Goal: Find contact information: Find contact information

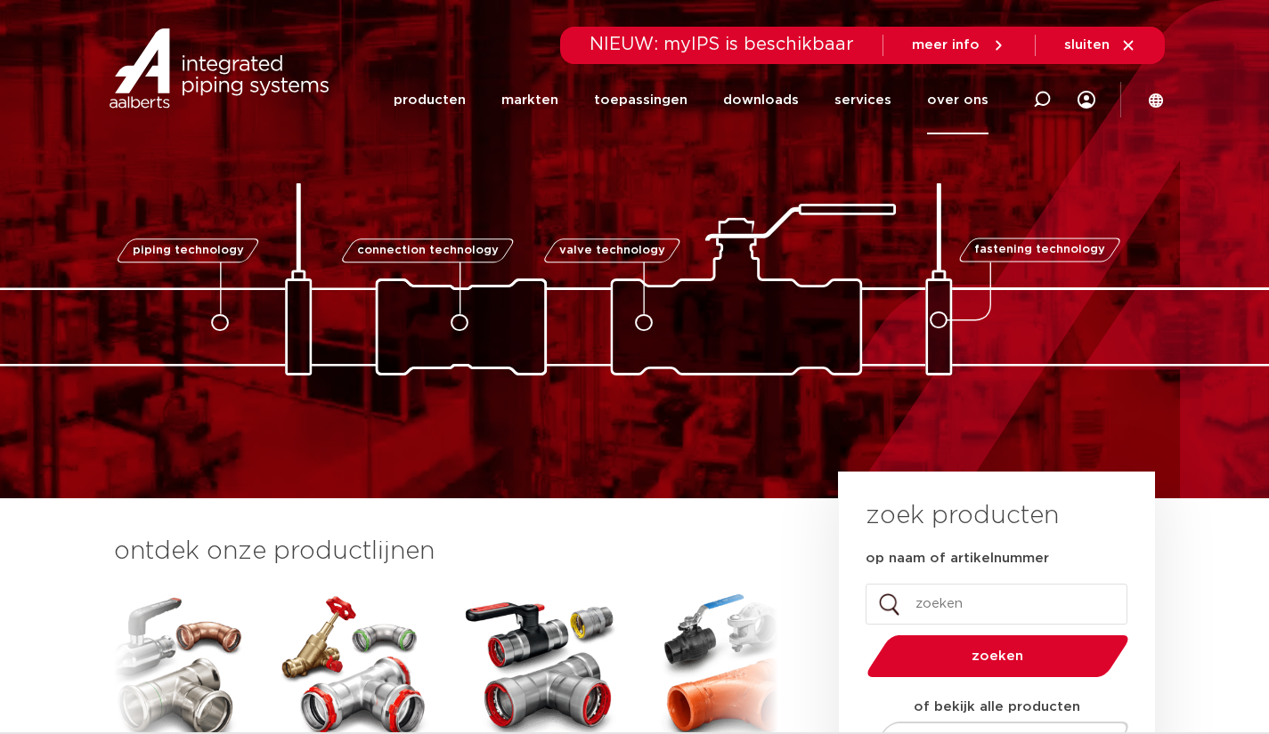
click at [943, 107] on link "over ons" at bounding box center [957, 100] width 61 height 69
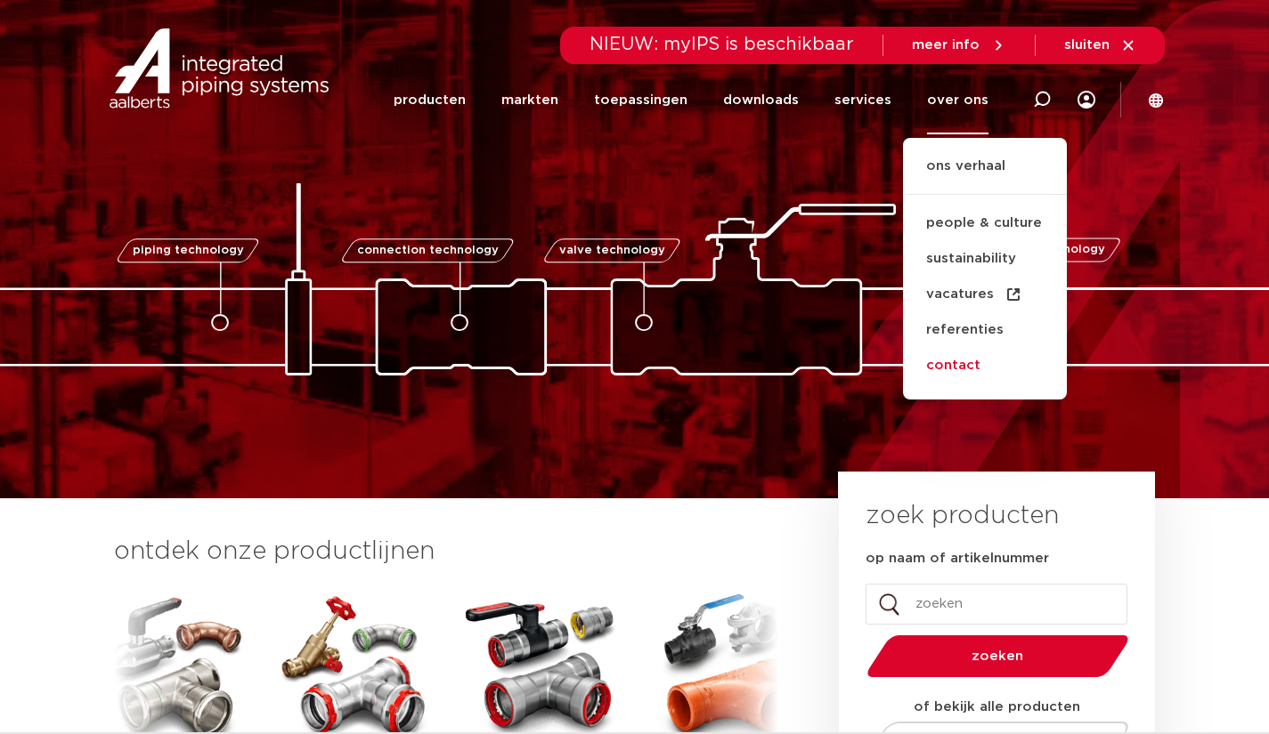
click at [947, 360] on link "contact" at bounding box center [985, 366] width 164 height 36
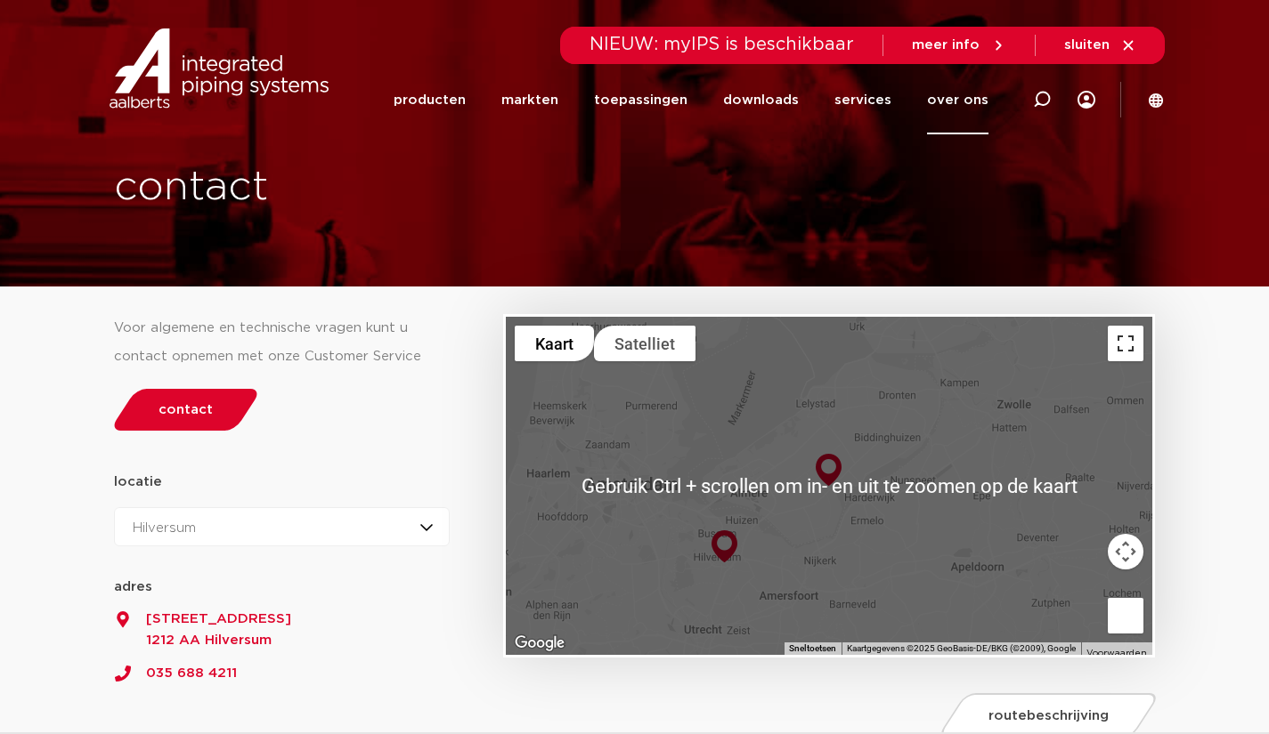
click at [1115, 348] on button "Weergave op volledig scherm aan- of uitzetten" at bounding box center [1126, 344] width 36 height 36
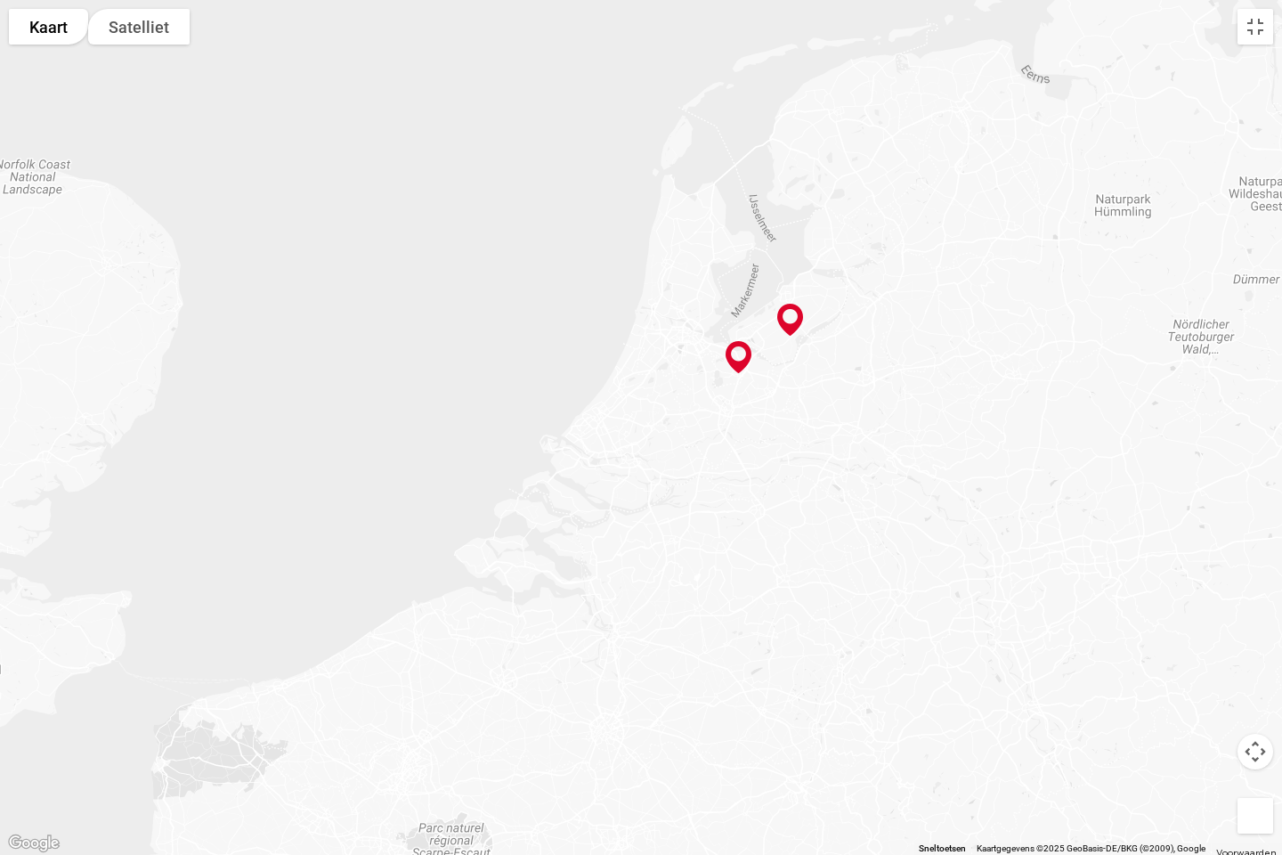
drag, startPoint x: 699, startPoint y: 505, endPoint x: 708, endPoint y: 420, distance: 85.0
click at [709, 419] on div at bounding box center [641, 427] width 1282 height 855
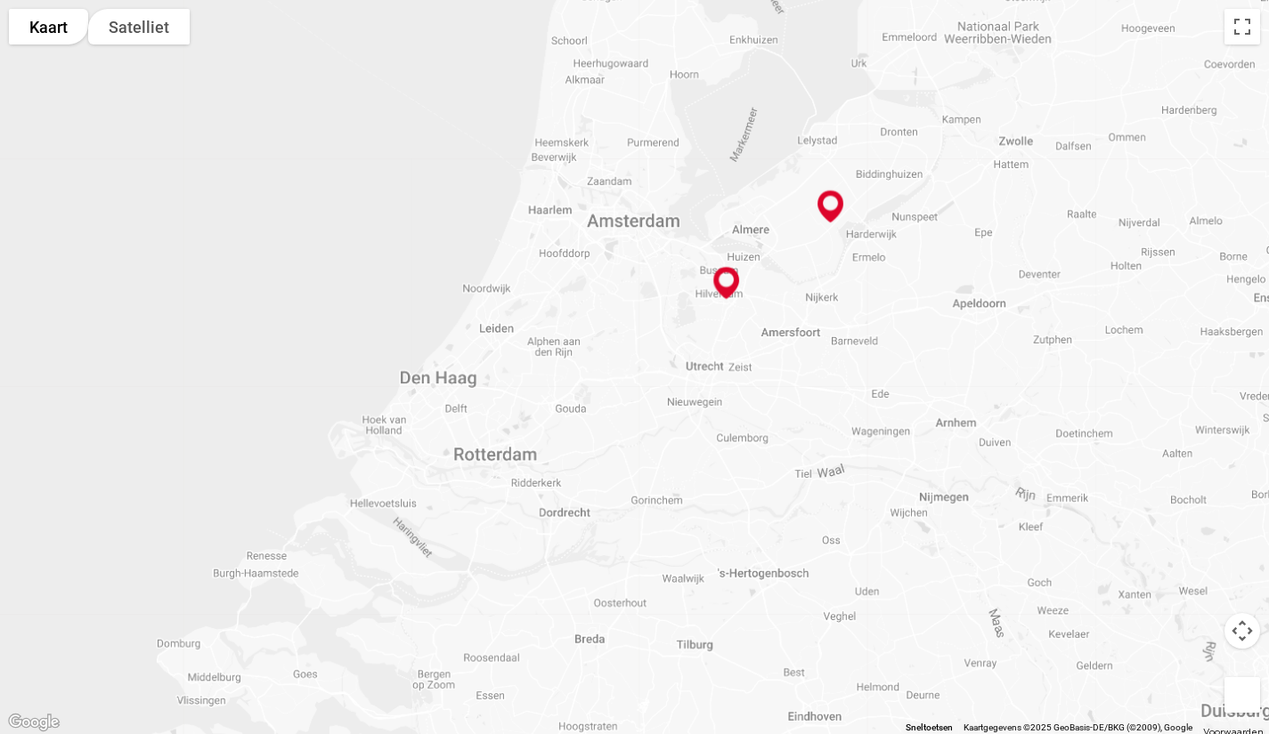
scroll to position [1068, 0]
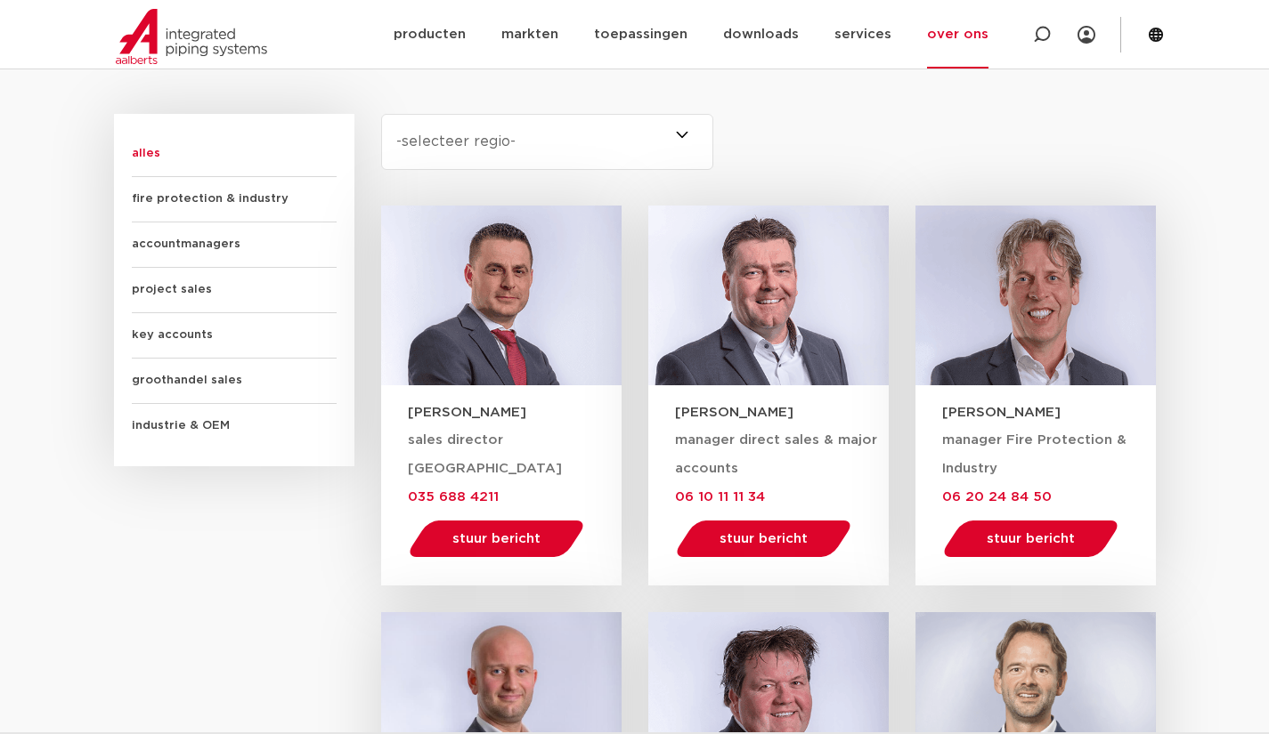
click at [231, 241] on span "accountmanagers" at bounding box center [234, 245] width 205 height 45
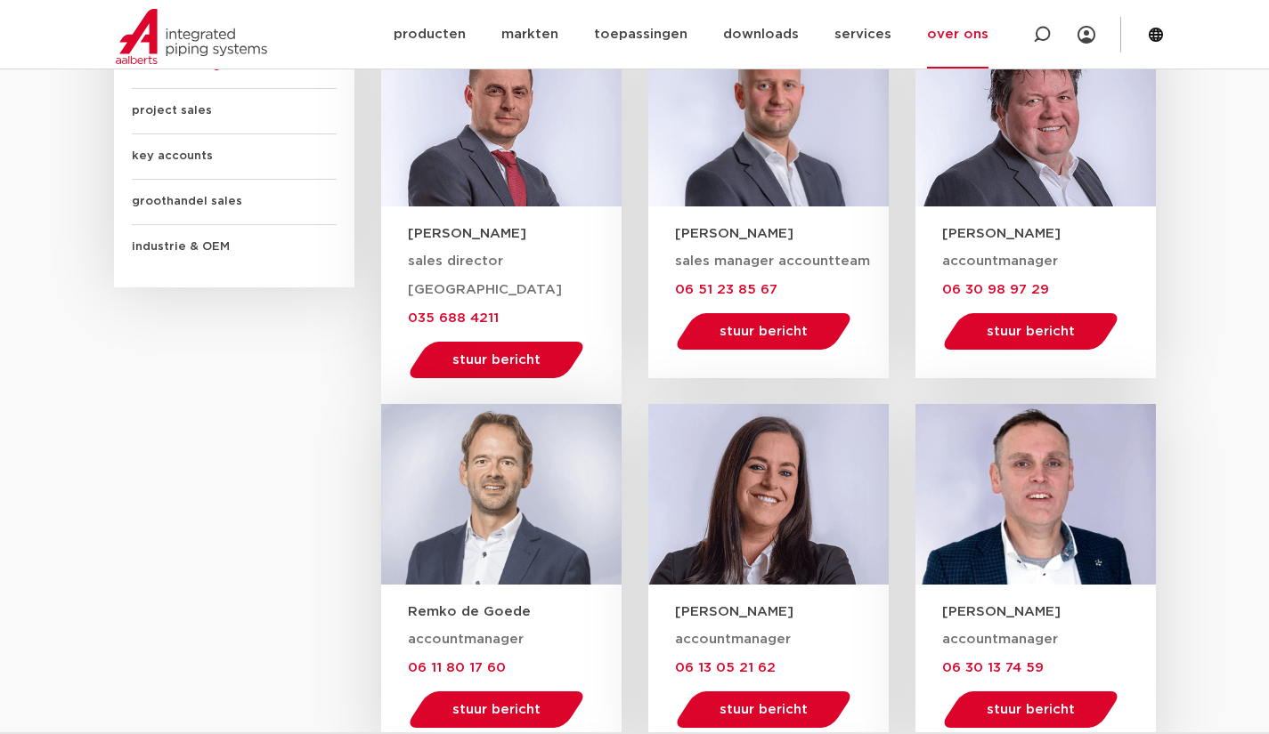
scroll to position [1246, 0]
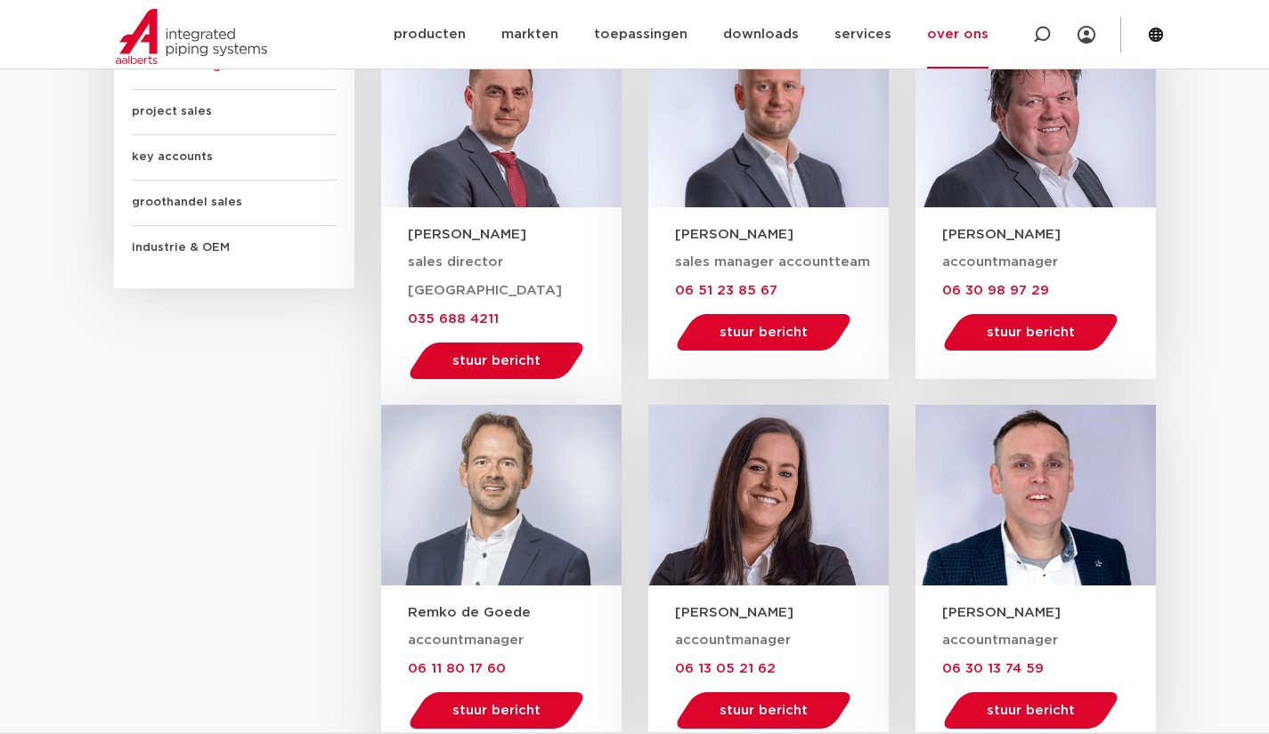
click at [189, 101] on span "project sales" at bounding box center [234, 112] width 205 height 45
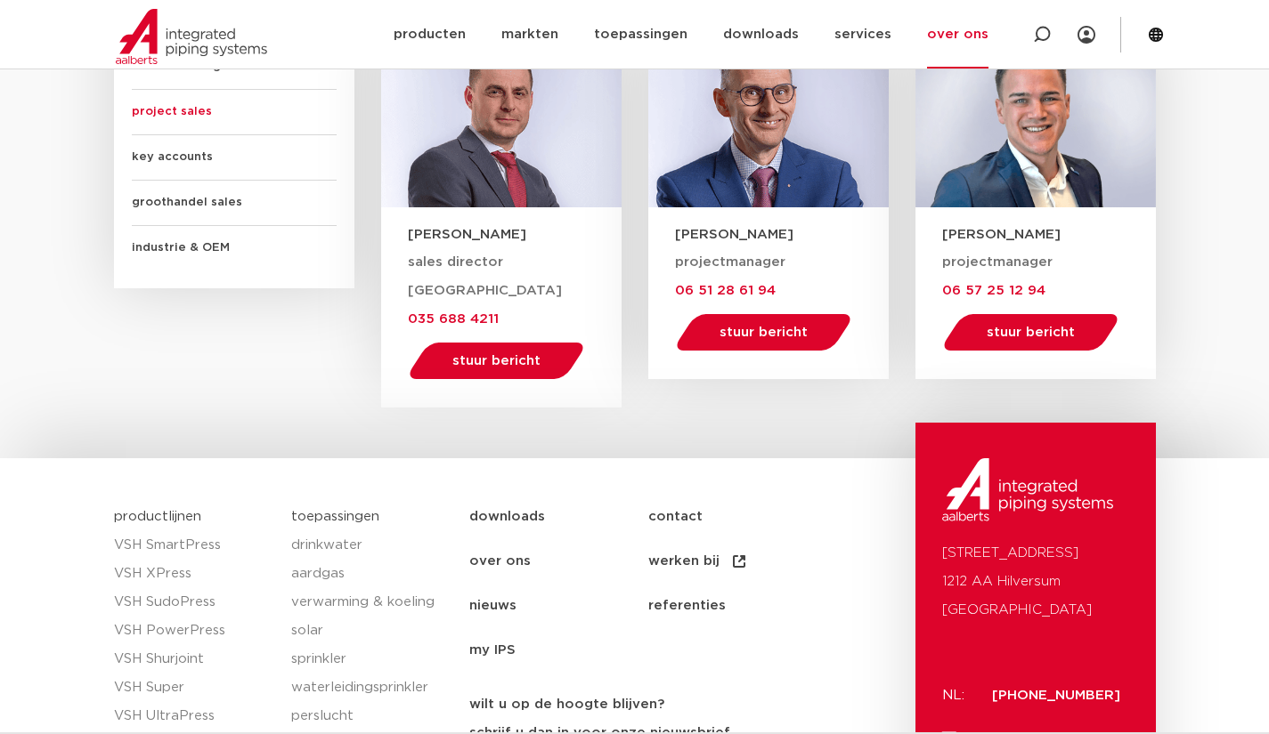
scroll to position [1157, 0]
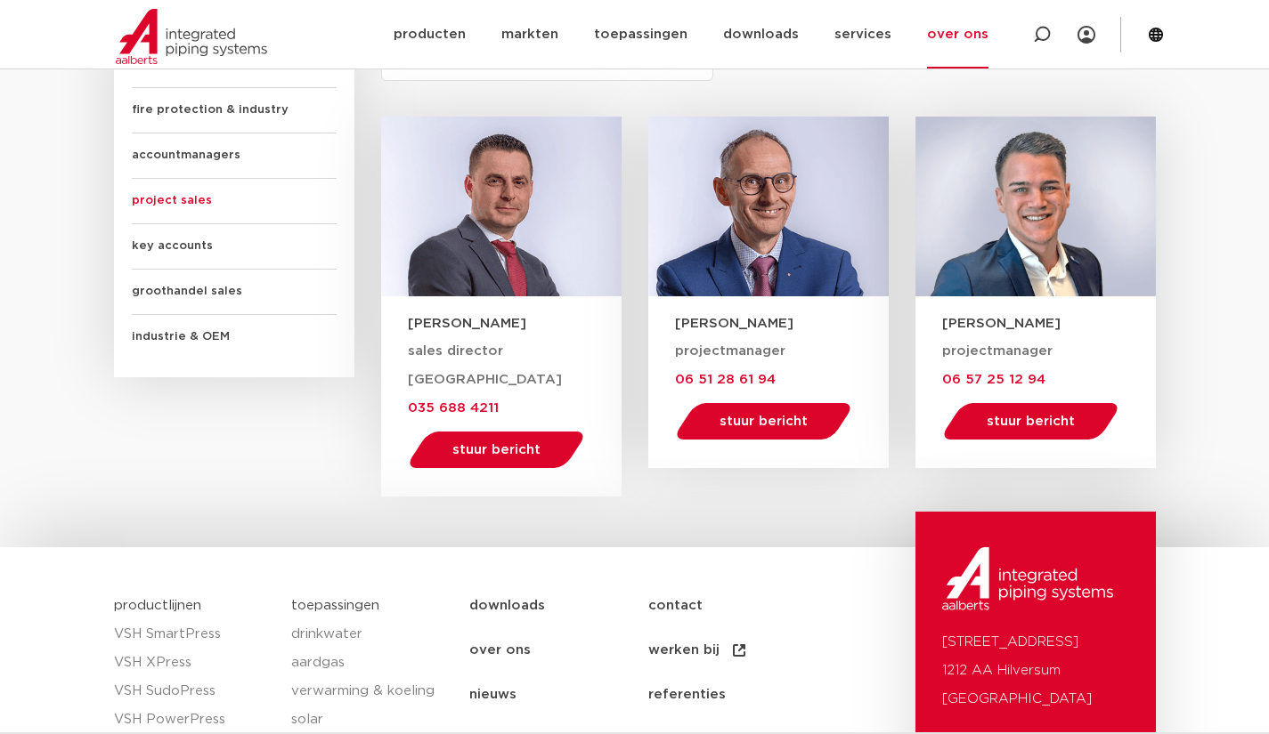
click at [151, 338] on span "industrie & OEM" at bounding box center [234, 337] width 205 height 45
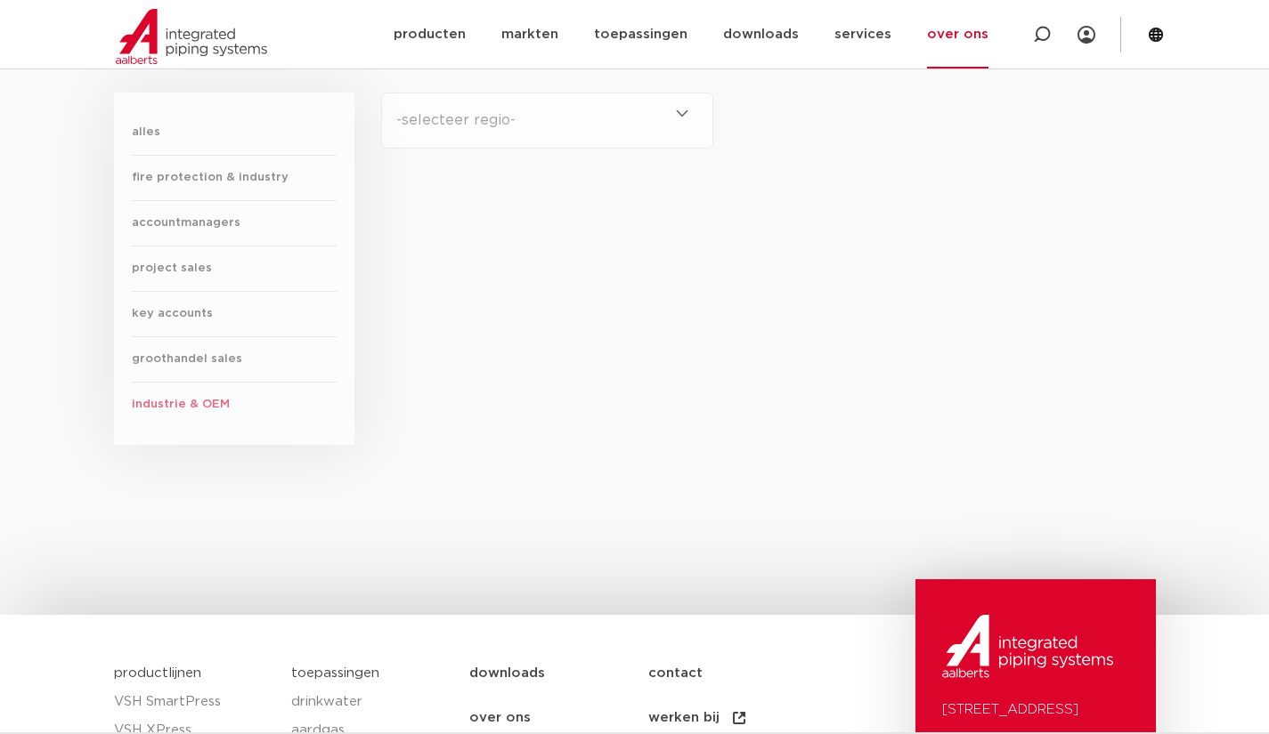
scroll to position [1068, 0]
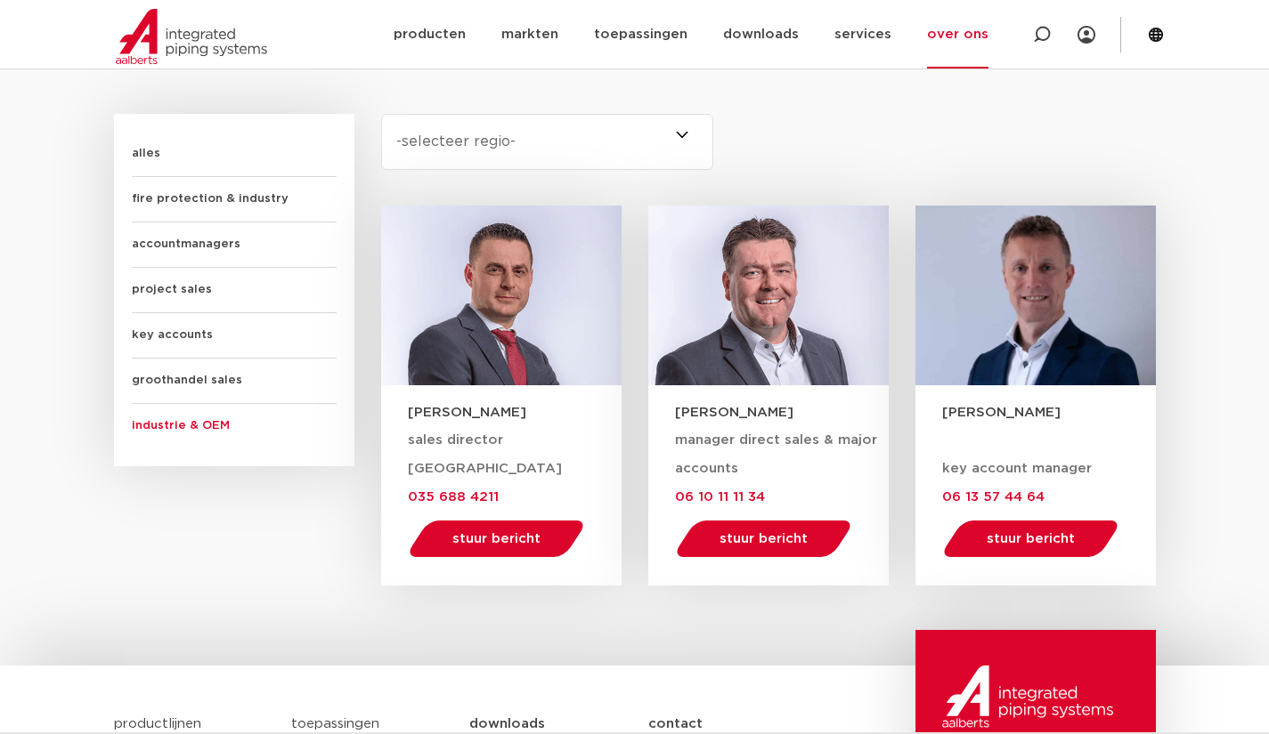
click at [153, 142] on span "alles" at bounding box center [234, 154] width 205 height 45
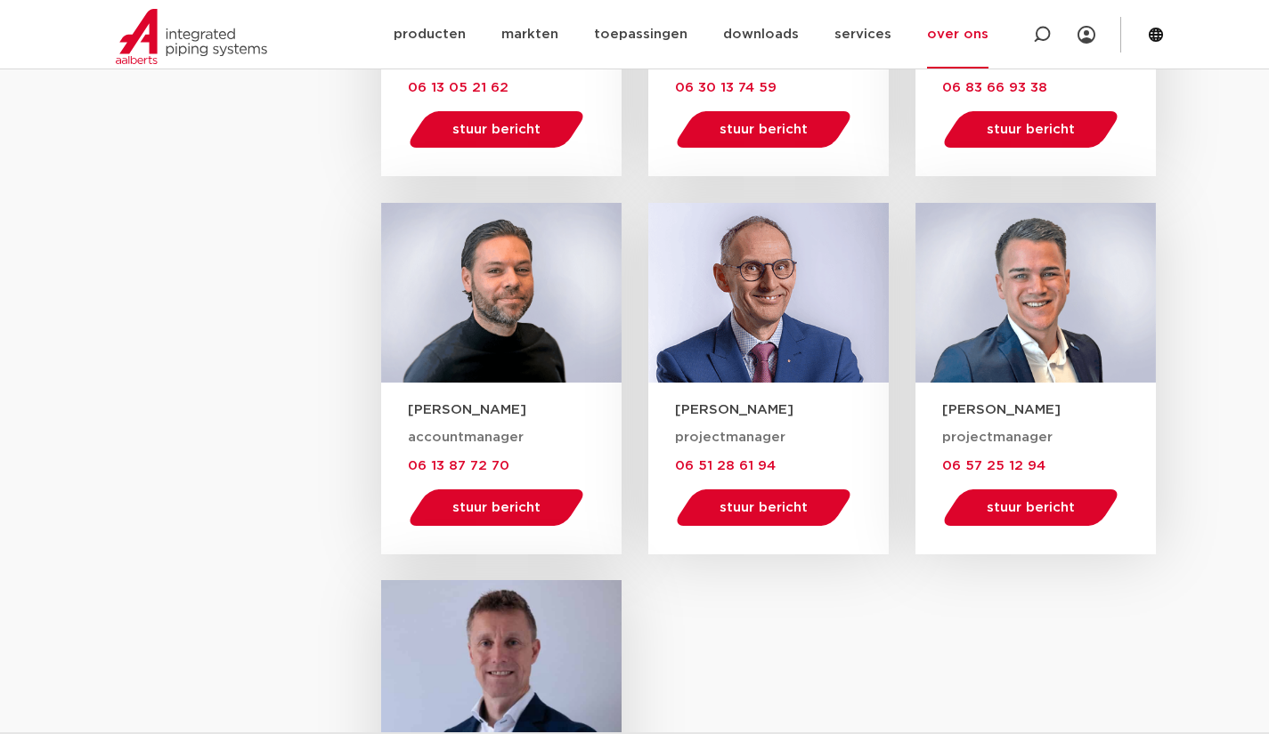
scroll to position [2226, 0]
